Goal: Contribute content: Add original content to the website for others to see

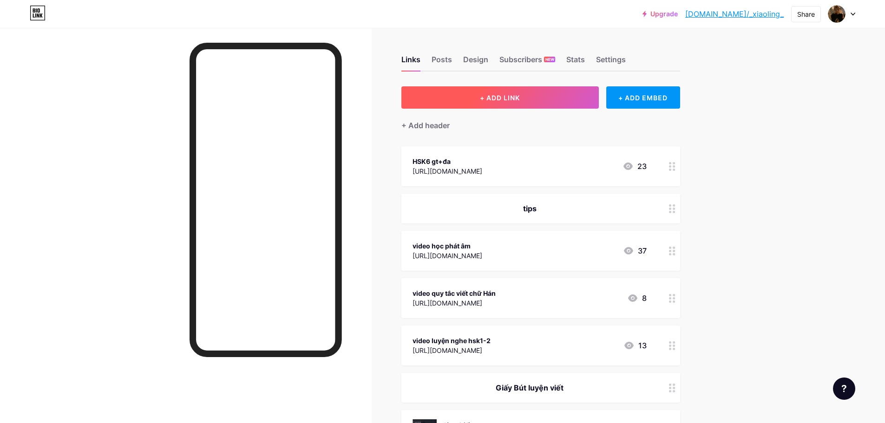
click at [533, 101] on button "+ ADD LINK" at bounding box center [501, 97] width 198 height 22
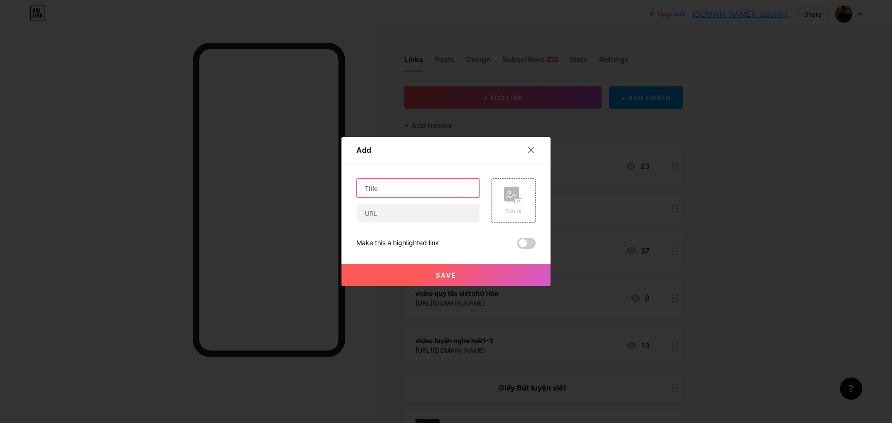
click at [411, 185] on input "text" at bounding box center [418, 188] width 123 height 19
type input "BT ngữ pháp hsk123"
click at [450, 222] on div "BT ngữ pháp hsk123 Picture Make this a highlighted link Save" at bounding box center [446, 213] width 179 height 71
click at [452, 219] on input "text" at bounding box center [418, 213] width 123 height 19
paste input "[URL][DOMAIN_NAME]"
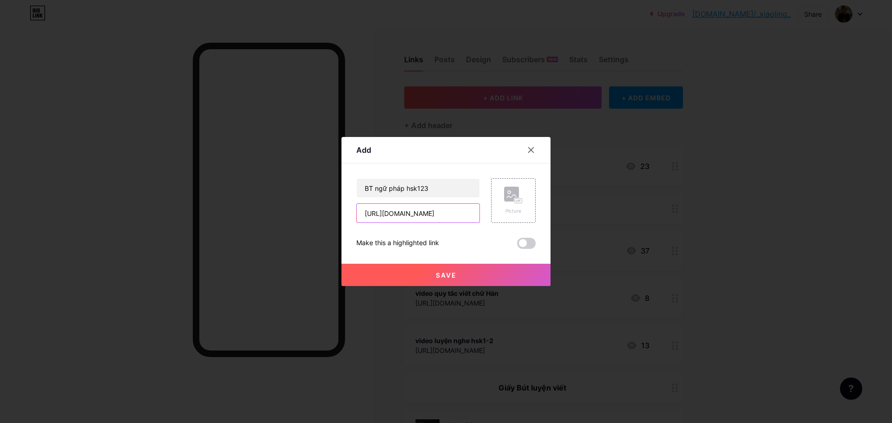
type input "[URL][DOMAIN_NAME]"
click at [509, 186] on div "Picture" at bounding box center [513, 200] width 45 height 45
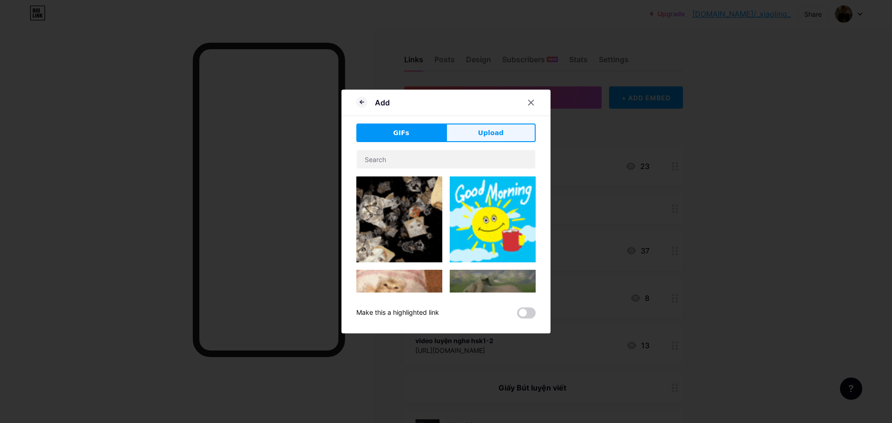
click at [501, 138] on button "Upload" at bounding box center [491, 133] width 90 height 19
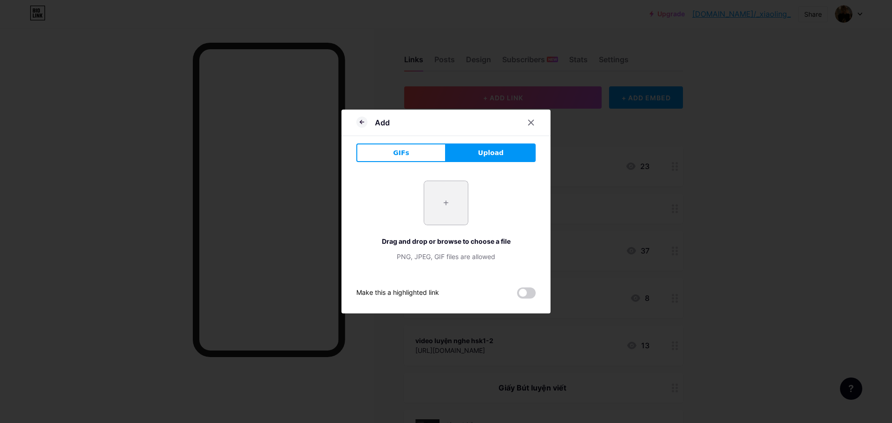
click at [453, 198] on input "file" at bounding box center [446, 203] width 44 height 44
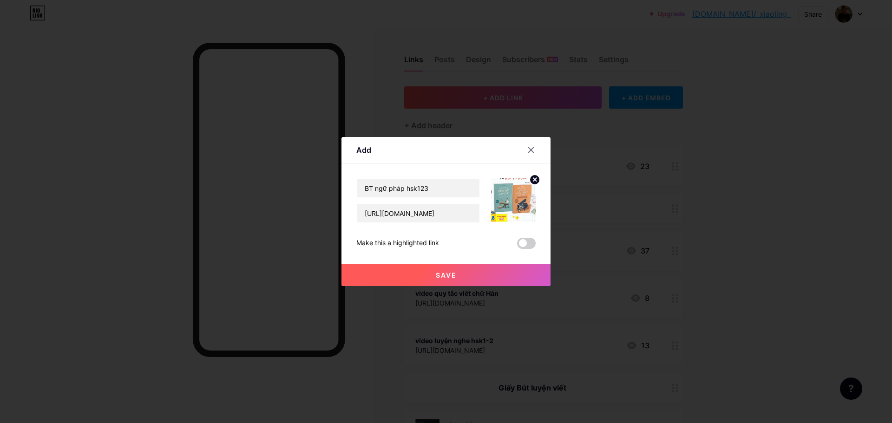
click at [460, 278] on button "Save" at bounding box center [446, 275] width 209 height 22
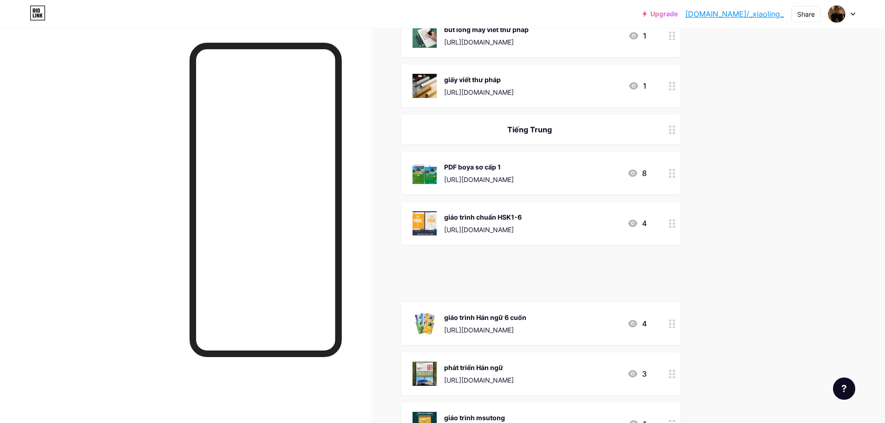
scroll to position [747, 0]
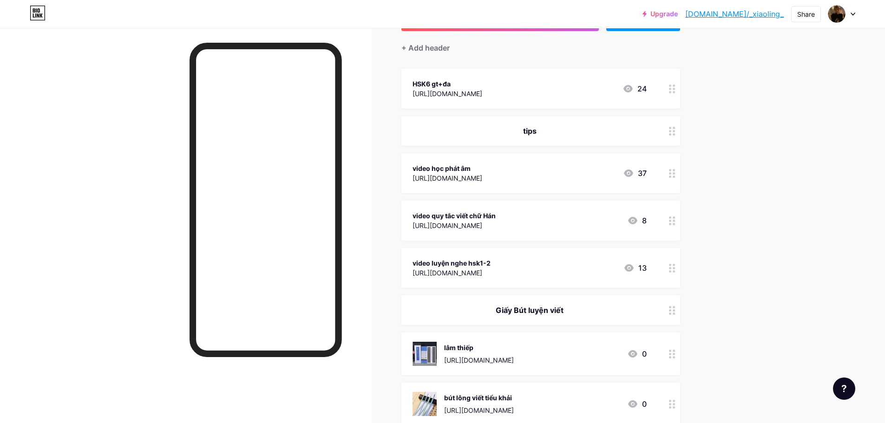
scroll to position [0, 0]
